Goal: Information Seeking & Learning: Check status

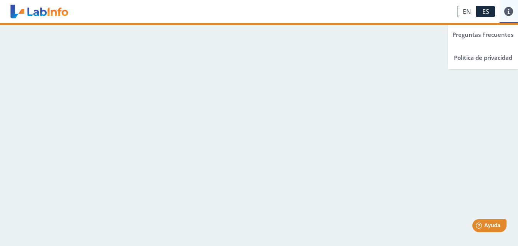
click at [507, 11] on link at bounding box center [508, 11] width 18 height 9
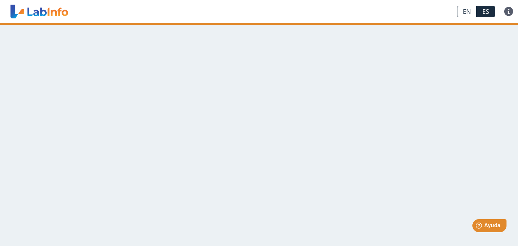
click at [306, 65] on main at bounding box center [259, 134] width 518 height 223
click at [53, 13] on link at bounding box center [39, 11] width 63 height 19
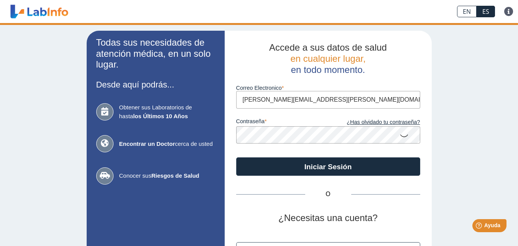
type input "[PERSON_NAME][EMAIL_ADDRESS][PERSON_NAME][DOMAIN_NAME]"
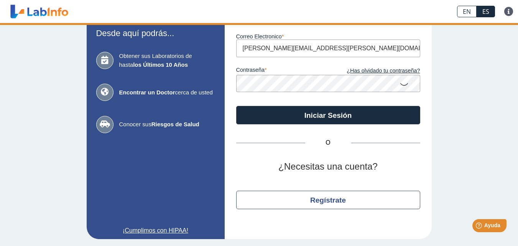
scroll to position [52, 0]
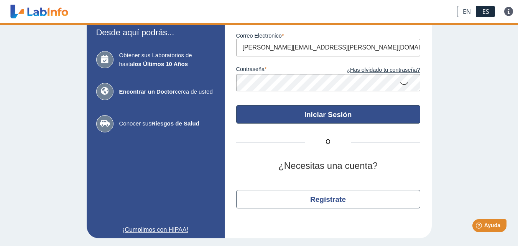
click at [319, 118] on button "Iniciar Sesión" at bounding box center [328, 114] width 184 height 18
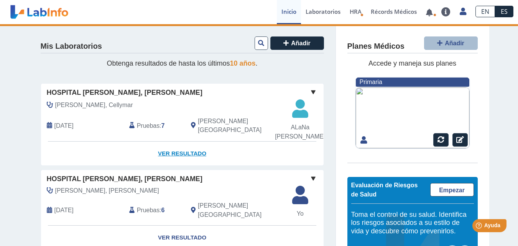
click at [186, 165] on link "Ver Resultado" at bounding box center [182, 153] width 282 height 24
click at [178, 165] on link "Ver Resultado" at bounding box center [182, 153] width 282 height 24
click at [139, 130] on span "Pruebas" at bounding box center [148, 125] width 23 height 9
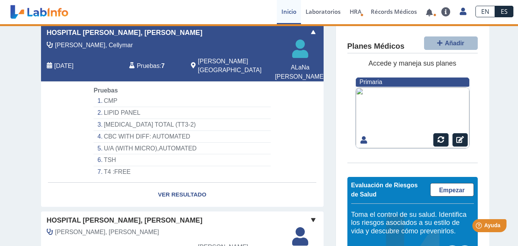
scroll to position [77, 0]
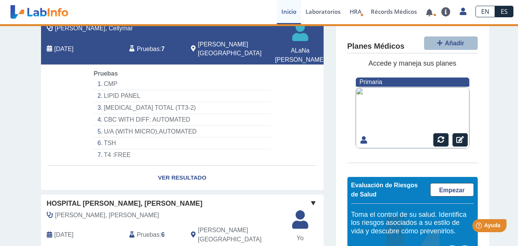
click at [116, 90] on li "CMP" at bounding box center [181, 84] width 177 height 12
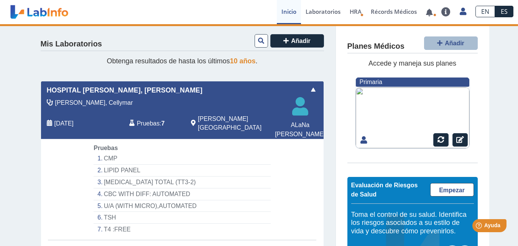
scroll to position [0, 0]
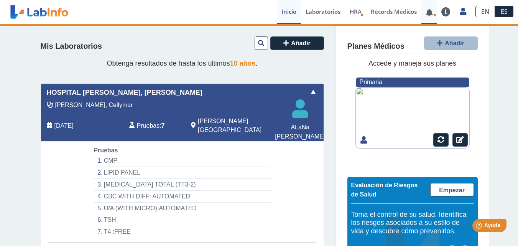
click at [430, 11] on link at bounding box center [429, 13] width 16 height 6
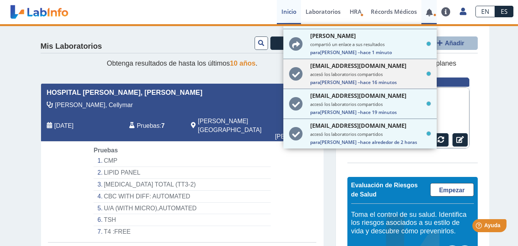
scroll to position [38, 0]
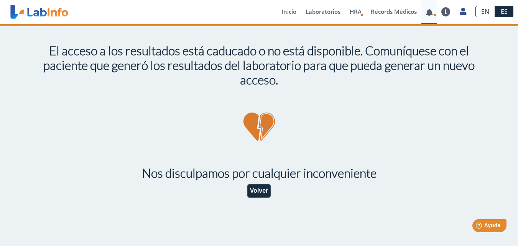
scroll to position [77, 0]
click at [264, 186] on button "Volver" at bounding box center [259, 190] width 24 height 13
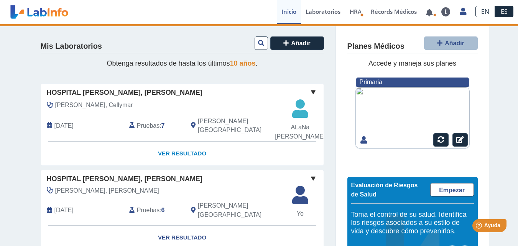
click at [169, 165] on link "Ver Resultado" at bounding box center [182, 153] width 282 height 24
click at [311, 91] on span at bounding box center [312, 91] width 9 height 9
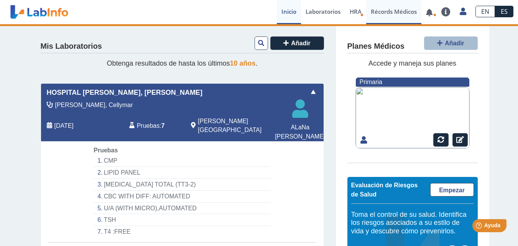
click at [391, 11] on link "Récords Médicos" at bounding box center [393, 12] width 55 height 24
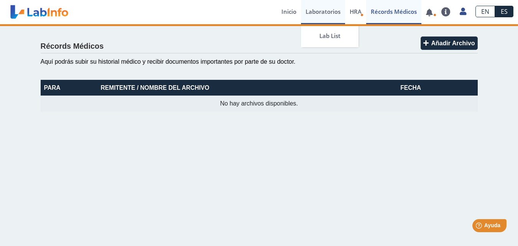
click at [321, 14] on link "Laboratorios" at bounding box center [323, 12] width 44 height 24
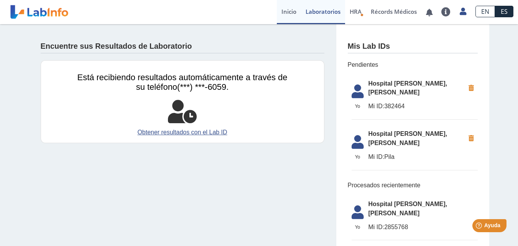
click at [287, 8] on link "Inicio" at bounding box center [289, 12] width 24 height 24
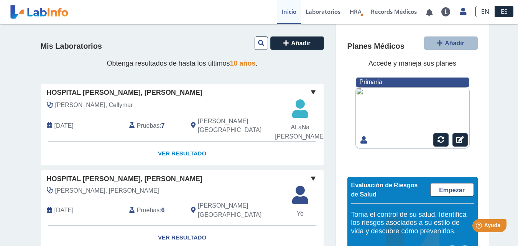
click at [172, 165] on link "Ver Resultado" at bounding box center [182, 153] width 282 height 24
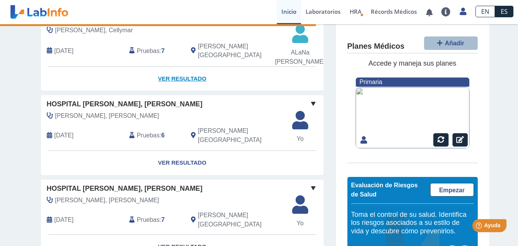
scroll to position [77, 0]
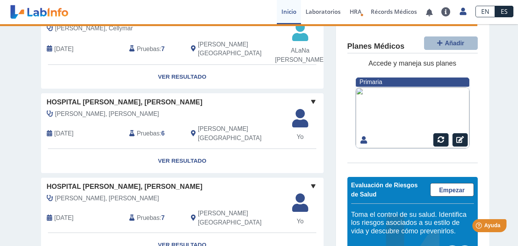
select select "***"
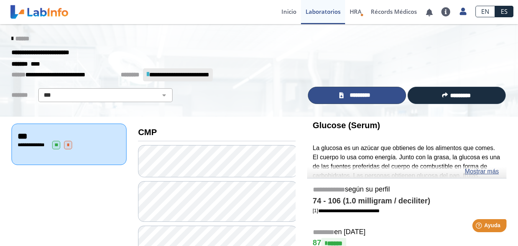
click at [351, 95] on span "*********" at bounding box center [360, 95] width 28 height 9
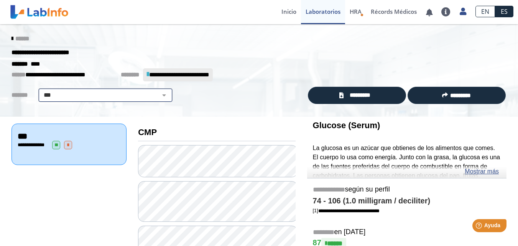
click at [157, 95] on select "**********" at bounding box center [105, 94] width 129 height 9
select select
click at [41, 90] on select "**********" at bounding box center [105, 94] width 129 height 9
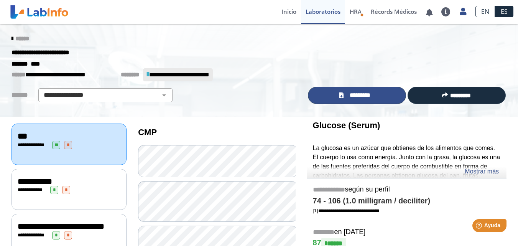
click at [339, 94] on icon at bounding box center [341, 95] width 4 height 6
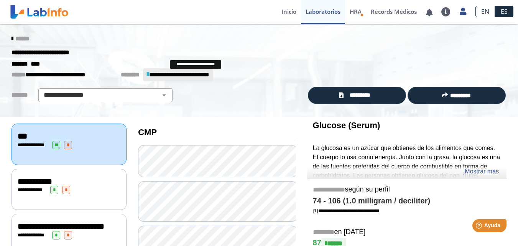
click at [161, 75] on span "**********" at bounding box center [179, 75] width 60 height 6
click at [11, 38] on icon at bounding box center [12, 39] width 2 height 6
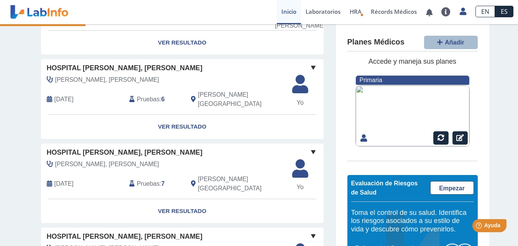
scroll to position [115, 0]
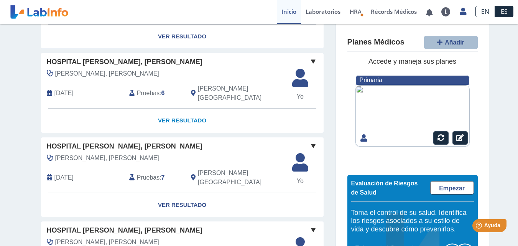
click at [188, 130] on link "Ver Resultado" at bounding box center [182, 120] width 282 height 24
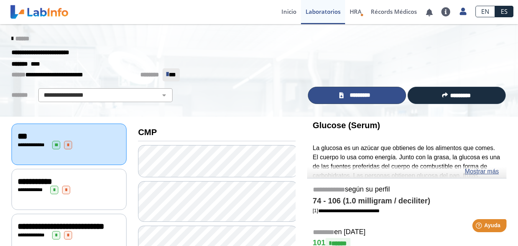
click at [358, 95] on span "*********" at bounding box center [360, 95] width 28 height 9
